Goal: Transaction & Acquisition: Book appointment/travel/reservation

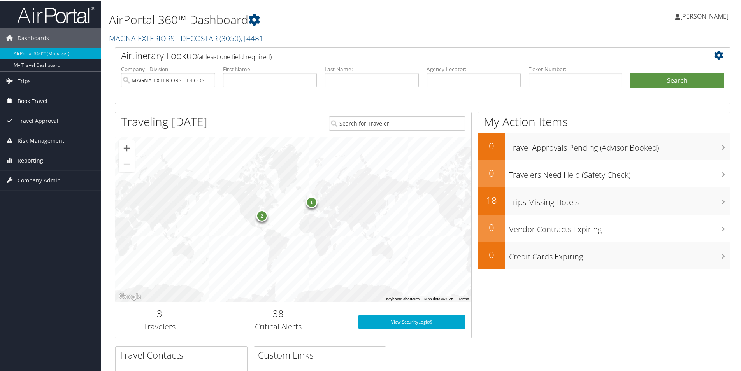
click at [44, 98] on span "Book Travel" at bounding box center [33, 100] width 30 height 19
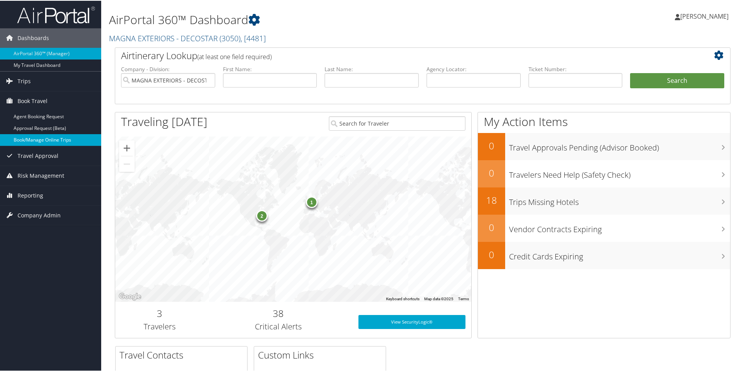
click at [61, 140] on link "Book/Manage Online Trips" at bounding box center [50, 139] width 101 height 12
